Goal: Transaction & Acquisition: Download file/media

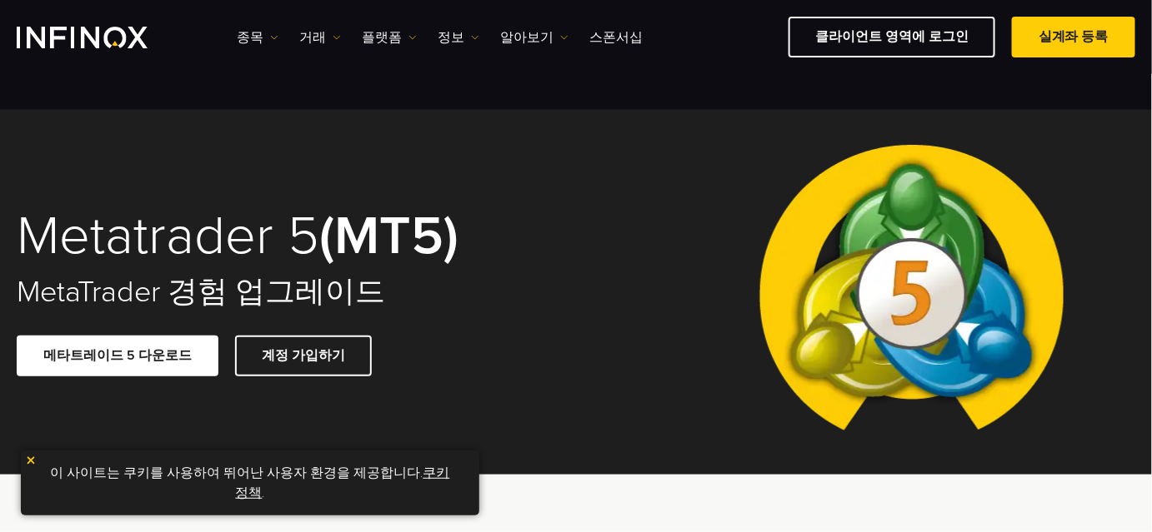
scroll to position [75, 0]
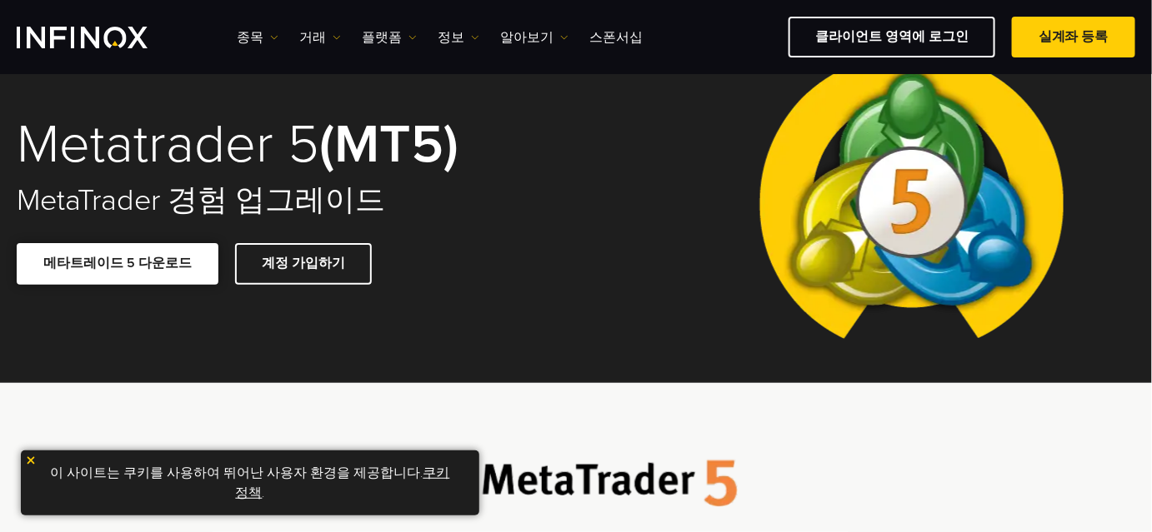
click at [133, 255] on link "메타트레이드 5 다운로드" at bounding box center [118, 263] width 202 height 41
click at [273, 38] on img at bounding box center [274, 37] width 8 height 8
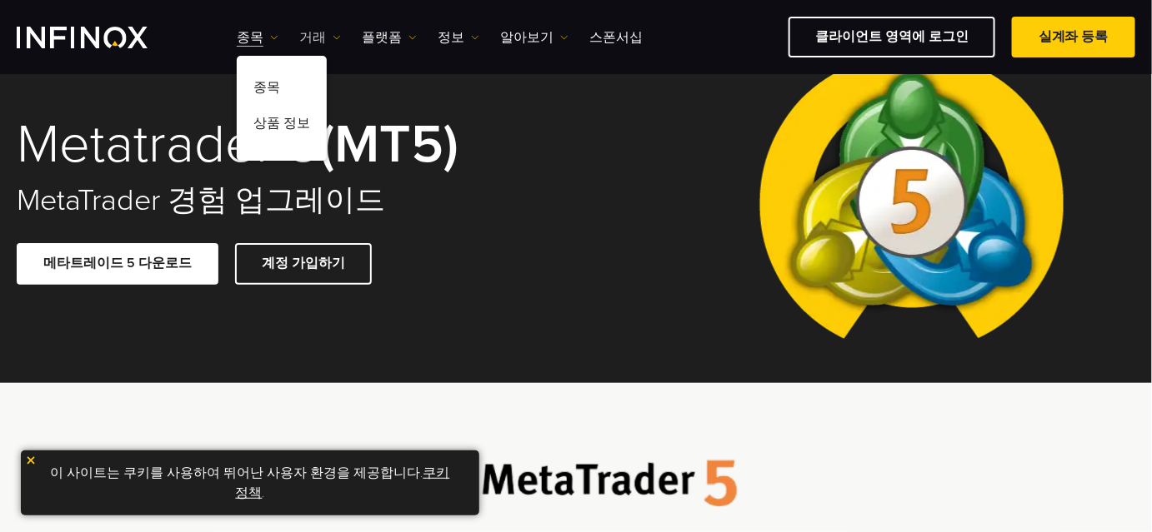
click at [331, 35] on link "거래" at bounding box center [320, 37] width 42 height 20
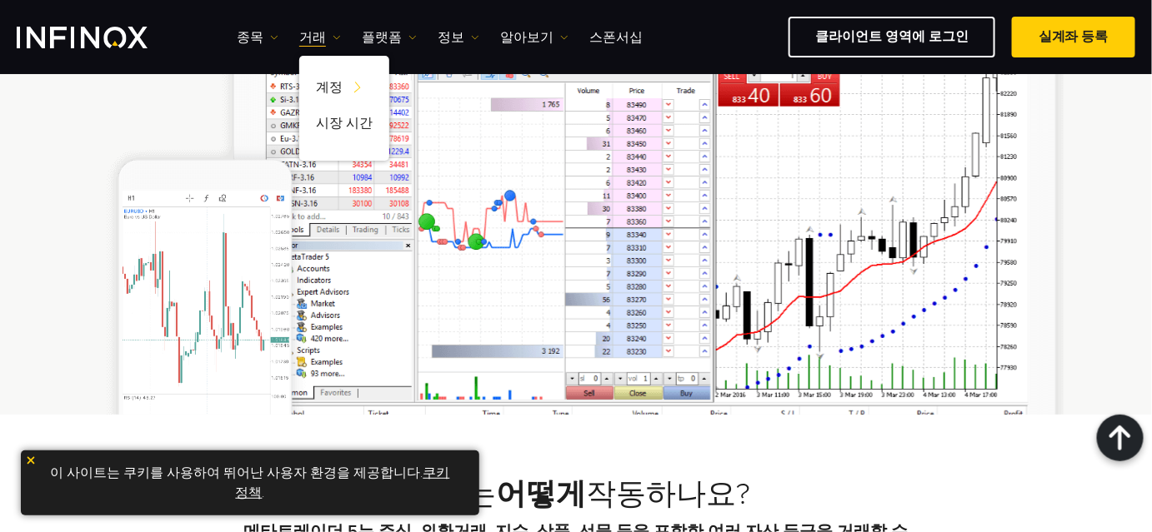
scroll to position [1212, 0]
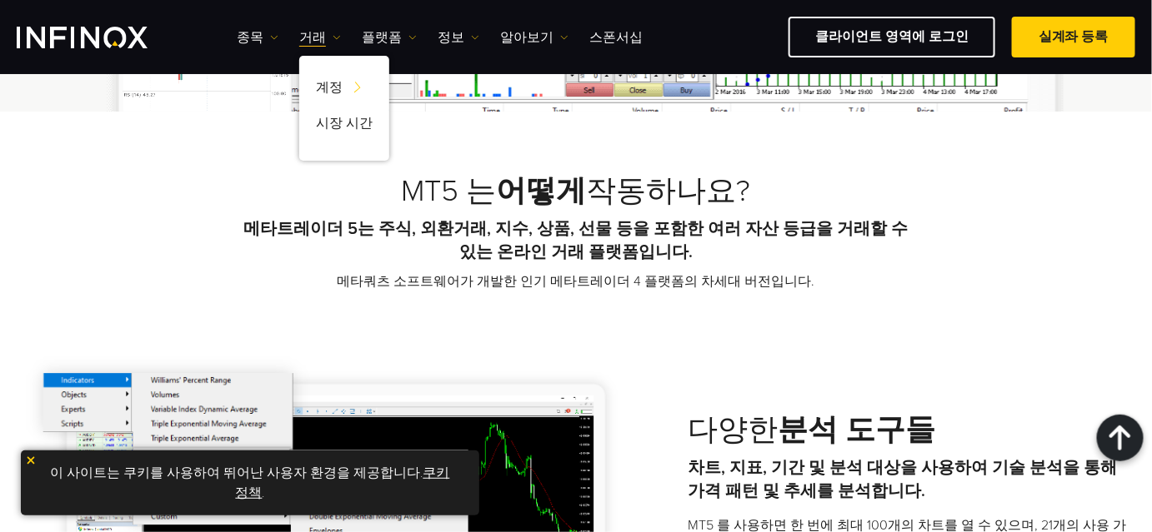
click at [26, 458] on img at bounding box center [31, 461] width 12 height 12
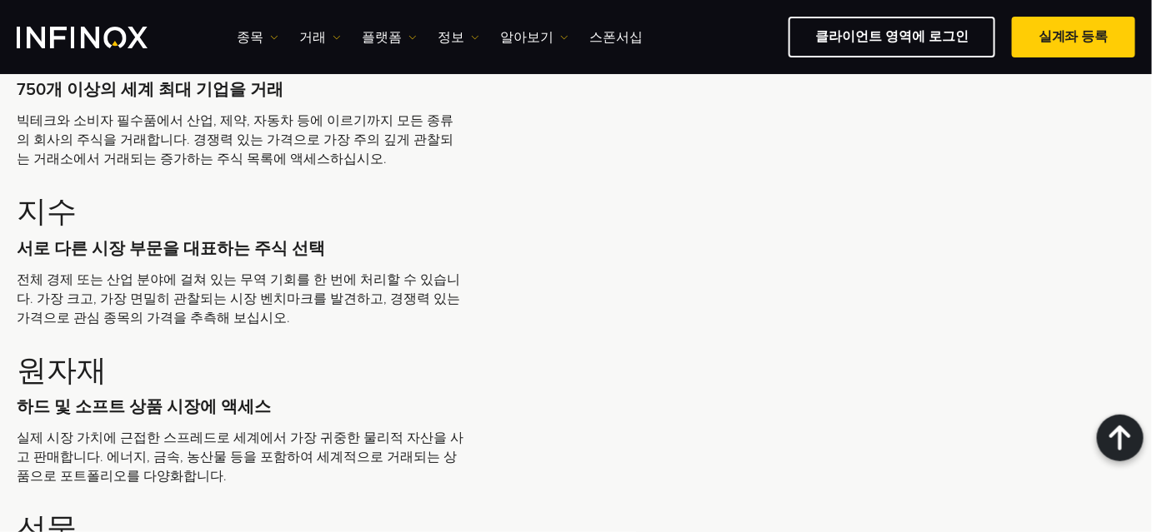
scroll to position [3408, 0]
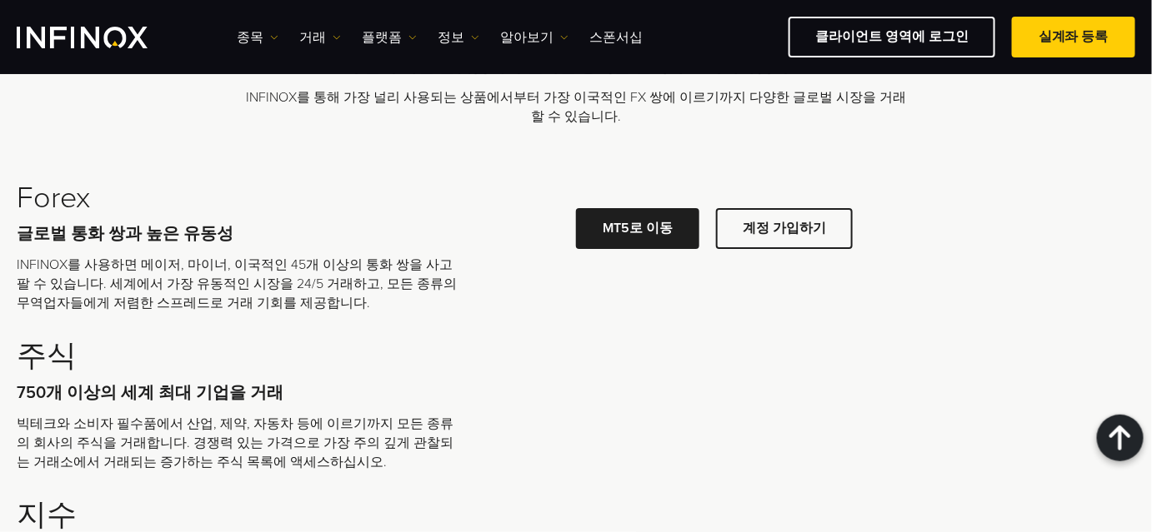
click at [568, 85] on link "PC용 MT5 다운로드" at bounding box center [567, 64] width 171 height 41
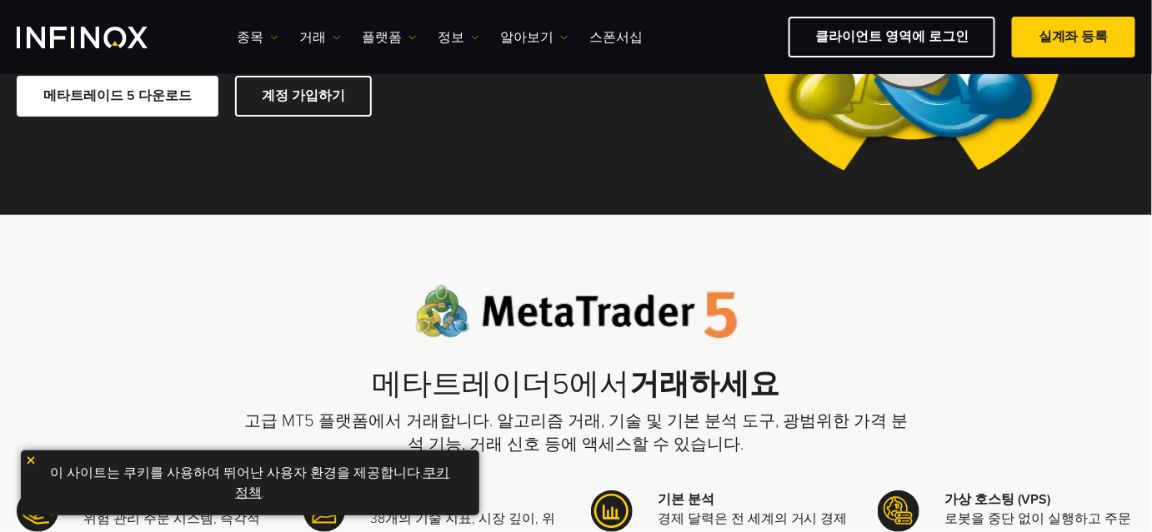
scroll to position [227, 0]
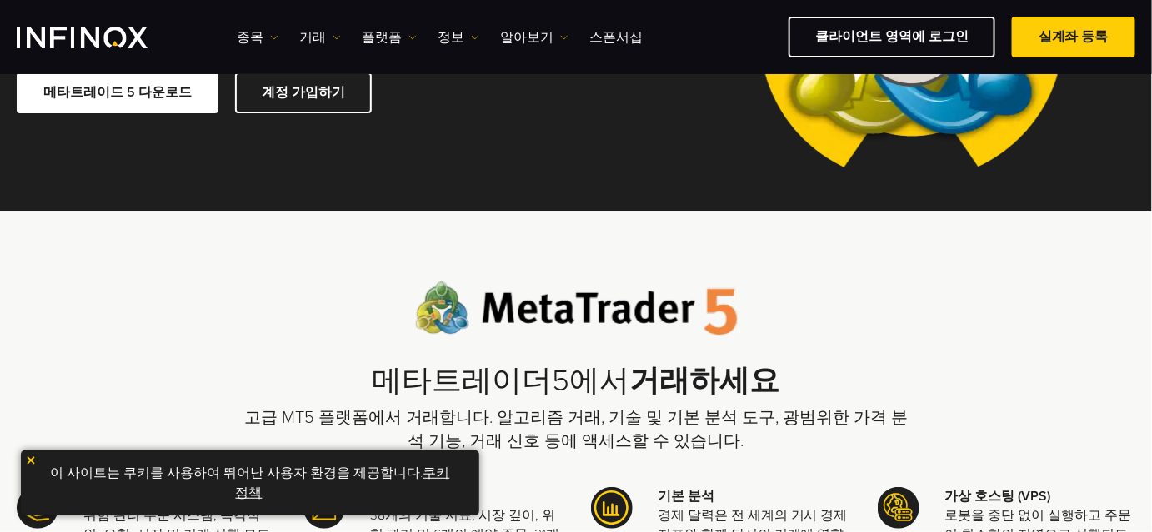
click at [30, 460] on img at bounding box center [31, 461] width 12 height 12
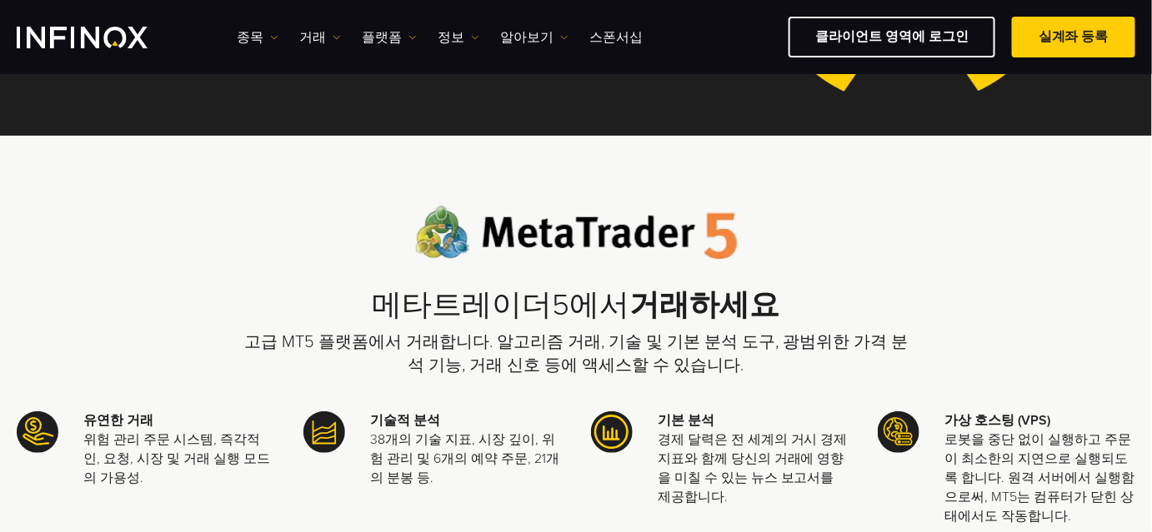
scroll to position [151, 0]
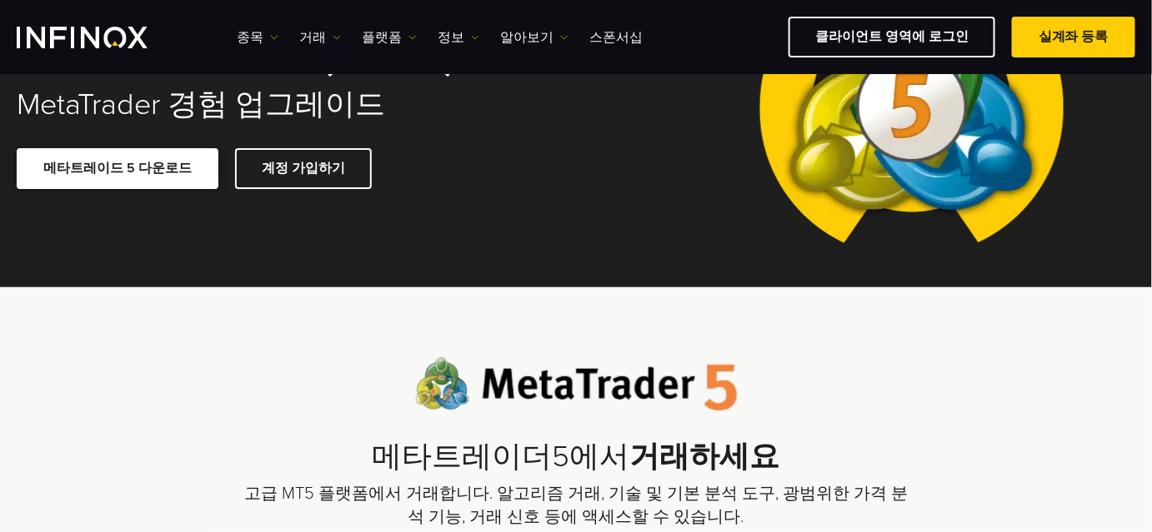
click at [137, 174] on link "메타트레이드 5 다운로드" at bounding box center [118, 168] width 202 height 41
click at [325, 162] on link "계정 가입하기" at bounding box center [303, 168] width 137 height 41
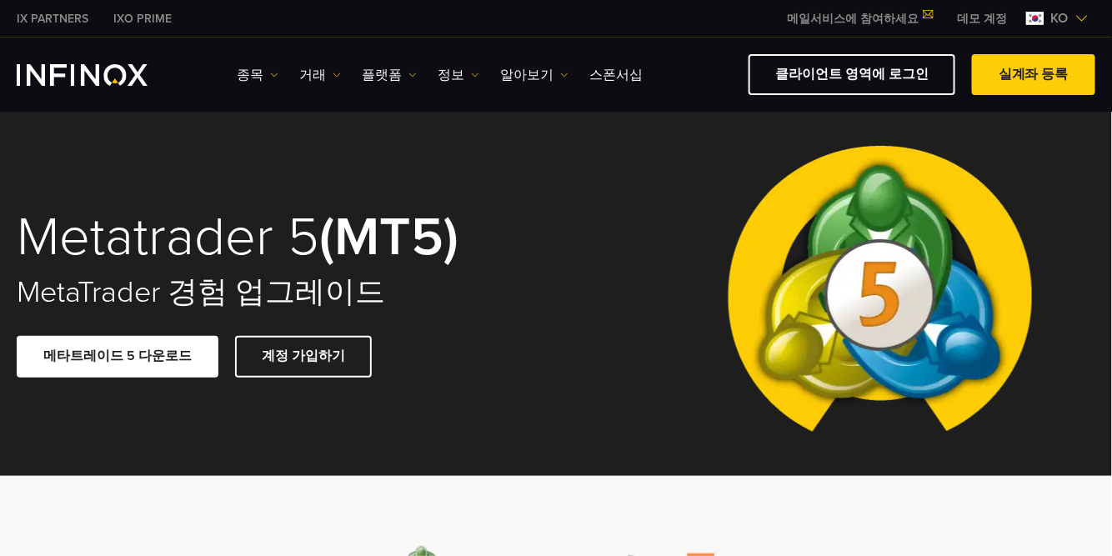
click at [984, 16] on link "데모 계정" at bounding box center [981, 18] width 75 height 17
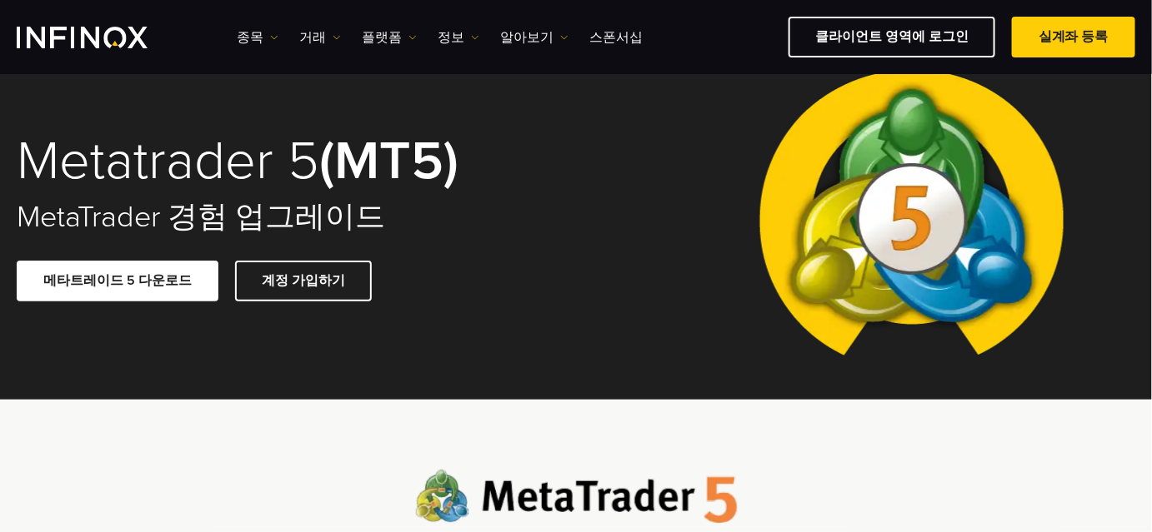
scroll to position [75, 0]
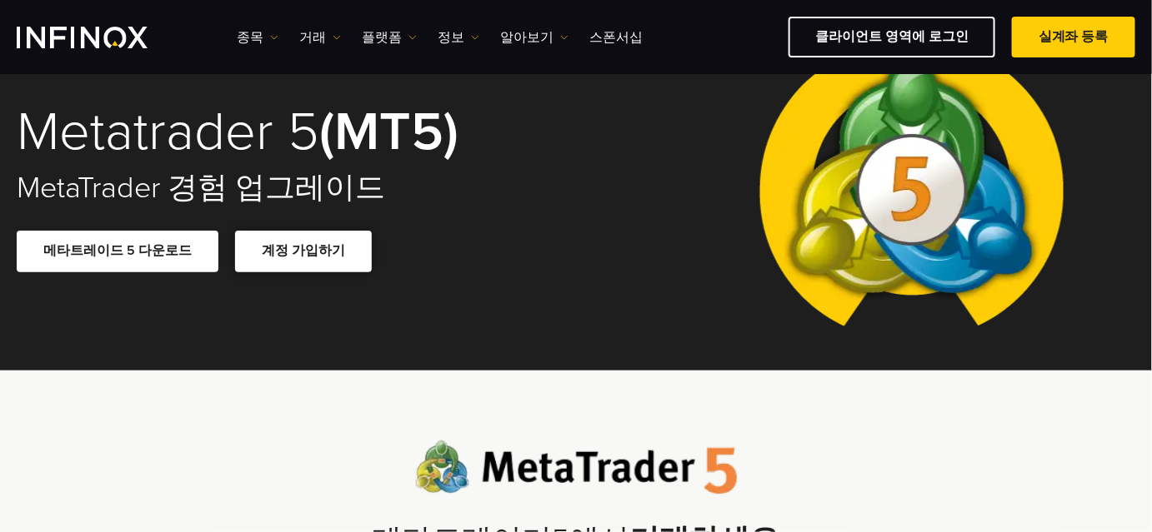
click at [303, 252] on span at bounding box center [303, 252] width 0 height 0
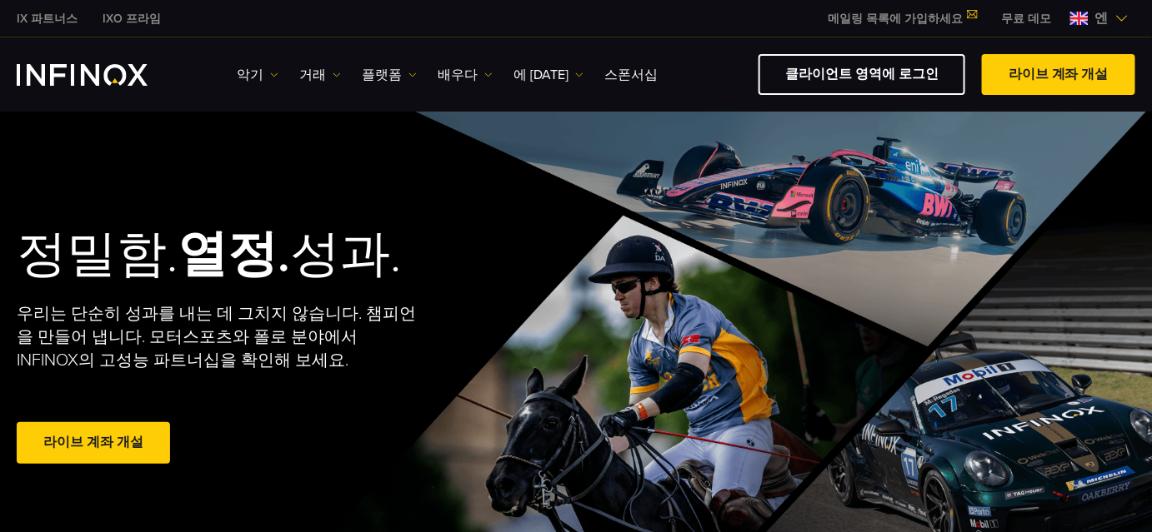
click at [1018, 14] on font "무료 데모" at bounding box center [1026, 19] width 50 height 14
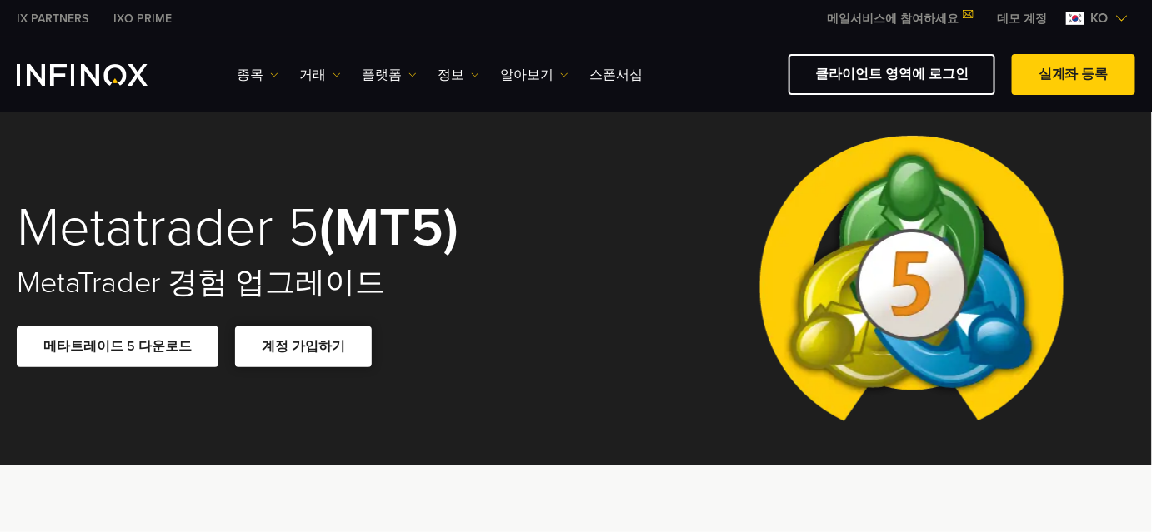
click at [315, 350] on link "계정 가입하기" at bounding box center [303, 347] width 137 height 41
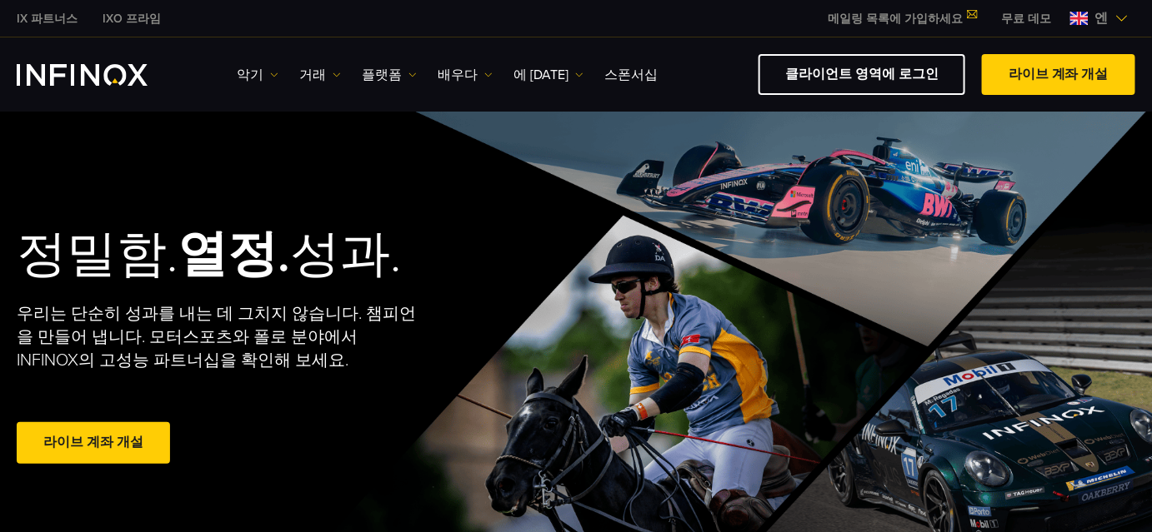
click at [1116, 17] on img at bounding box center [1121, 18] width 13 height 13
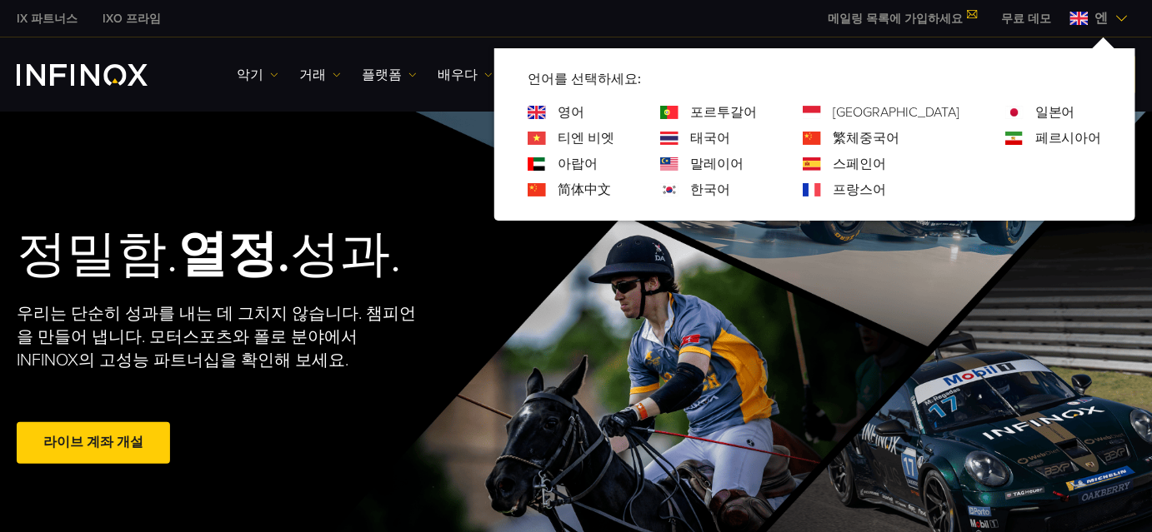
click at [727, 189] on font "한국어" at bounding box center [710, 190] width 40 height 17
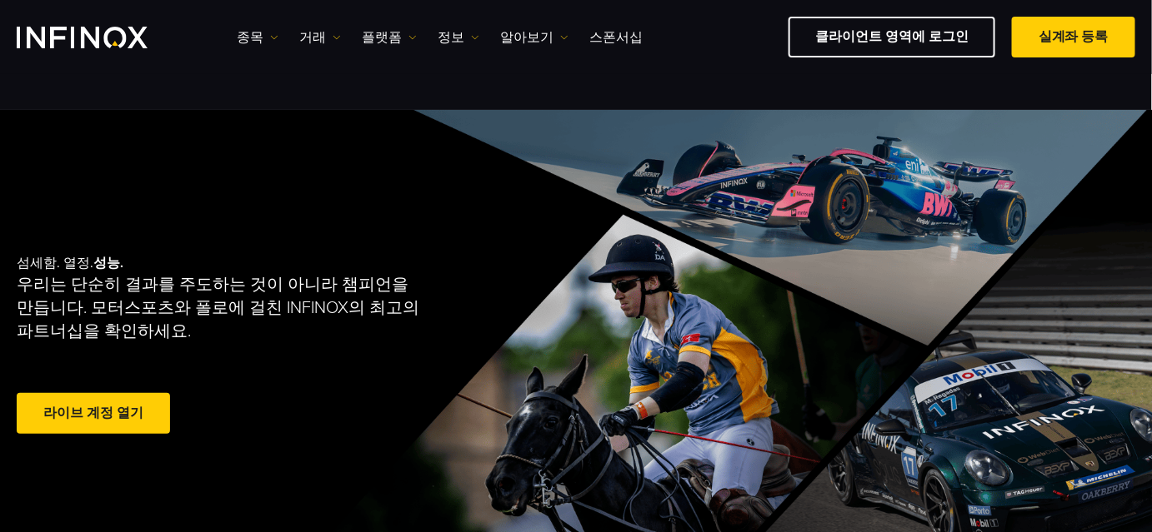
scroll to position [151, 0]
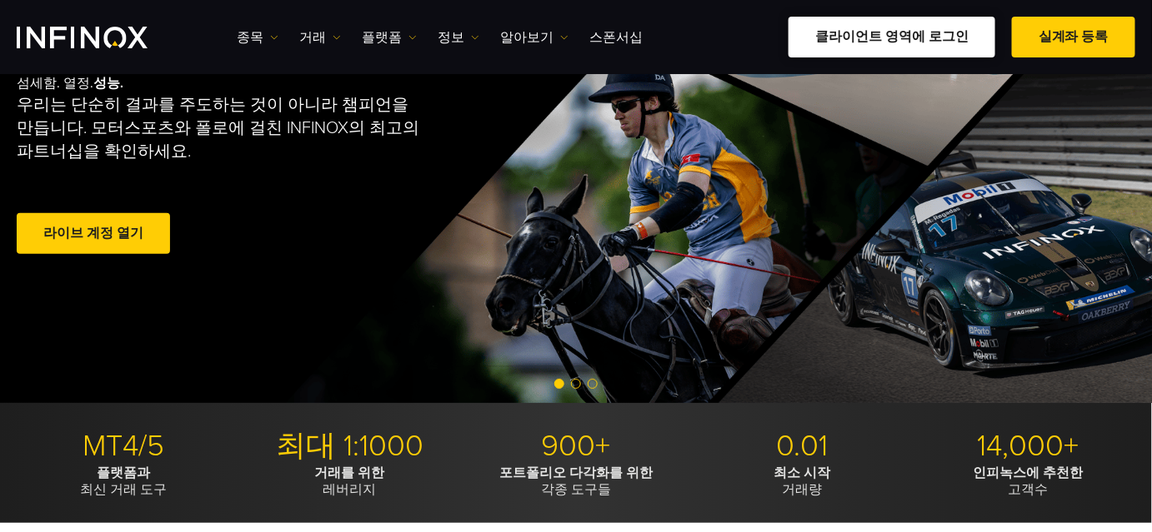
click at [902, 32] on link "클라이언트 영역에 로그인" at bounding box center [891, 37] width 207 height 41
